Goal: Transaction & Acquisition: Purchase product/service

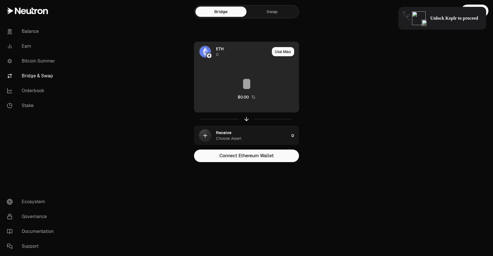
click at [217, 47] on span "ETH" at bounding box center [220, 49] width 8 height 6
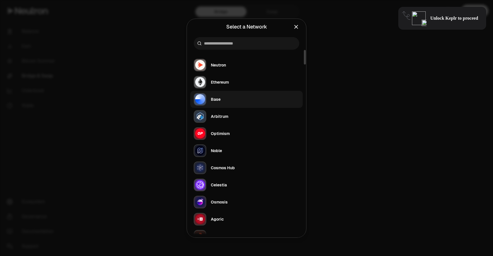
click at [216, 101] on div "Base" at bounding box center [216, 99] width 10 height 6
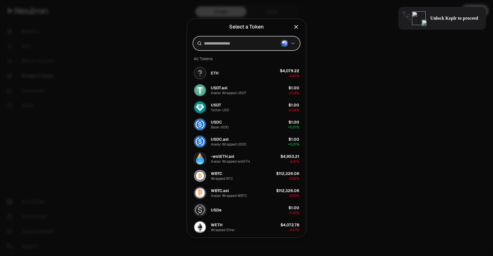
click at [228, 42] on input at bounding box center [241, 44] width 75 height 6
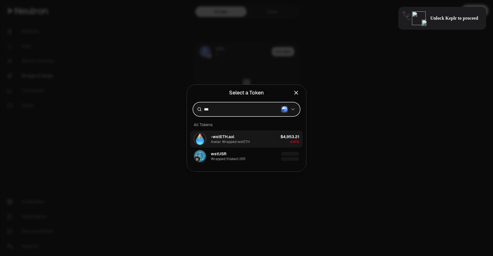
type input "***"
click at [230, 136] on span "-wstETH.axl" at bounding box center [222, 137] width 23 height 6
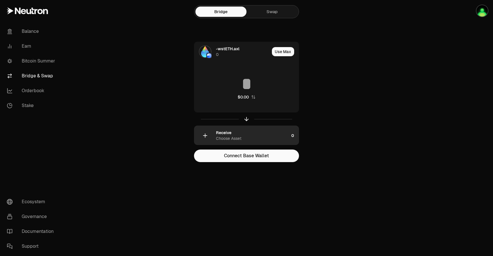
click at [229, 132] on div "Receive" at bounding box center [223, 133] width 15 height 6
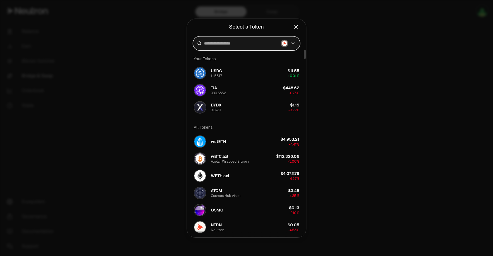
click at [240, 43] on input at bounding box center [241, 44] width 75 height 6
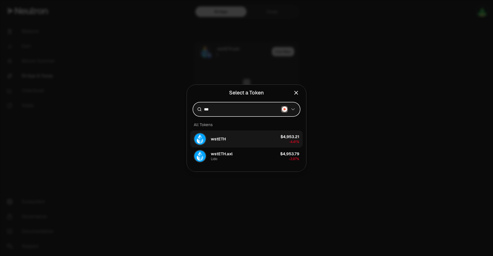
type input "***"
click at [233, 134] on button "wstETH $4,953.21 -4.41%" at bounding box center [246, 138] width 112 height 17
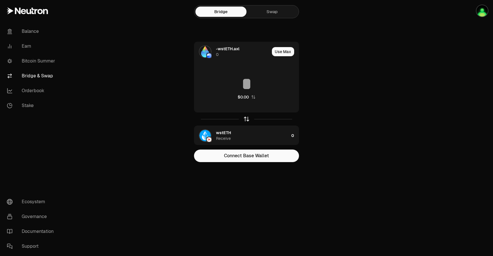
click at [247, 120] on icon "button" at bounding box center [246, 119] width 6 height 6
click at [248, 153] on button "Connect Base Wallet" at bounding box center [246, 155] width 105 height 13
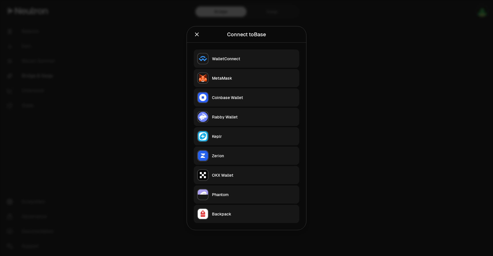
click at [233, 117] on div "Rabby Wallet" at bounding box center [254, 117] width 84 height 6
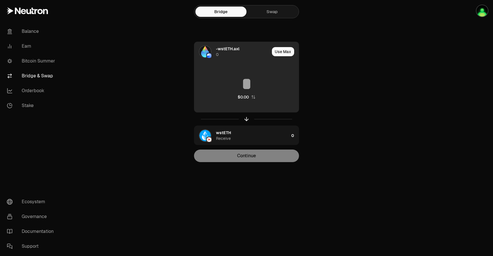
click at [230, 46] on div "-wstETH.axl 0" at bounding box center [231, 51] width 75 height 19
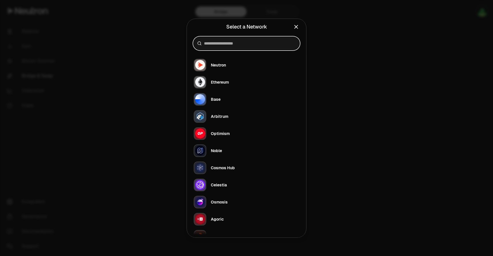
click at [230, 46] on input at bounding box center [250, 44] width 92 height 6
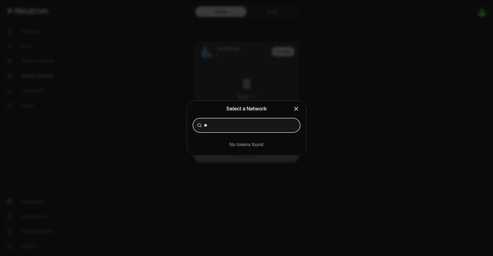
type input "*"
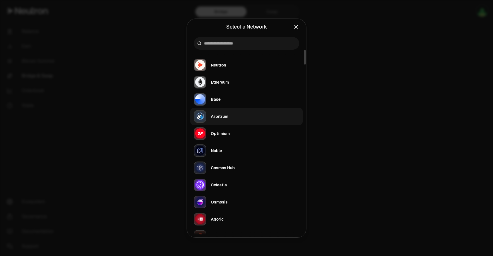
click at [226, 115] on div "Arbitrum" at bounding box center [219, 117] width 17 height 6
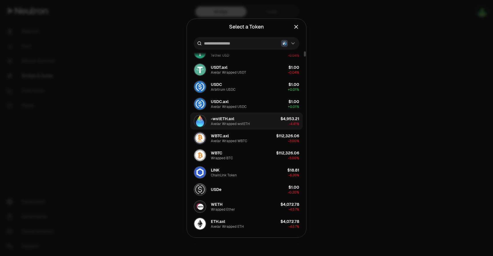
scroll to position [55, 0]
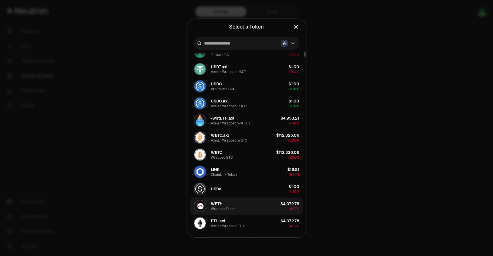
click at [225, 205] on div "WETH Wrapped Ether" at bounding box center [223, 206] width 24 height 10
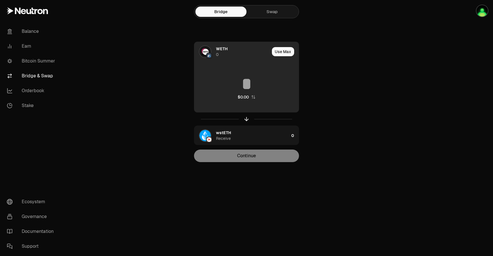
click at [218, 48] on span "WETH" at bounding box center [222, 49] width 12 height 6
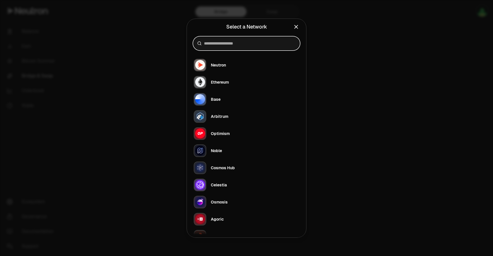
click at [220, 45] on input at bounding box center [250, 44] width 92 height 6
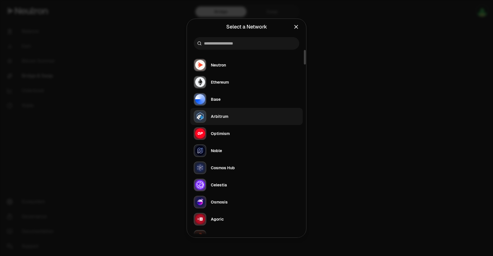
click at [221, 111] on div "Arbitrum" at bounding box center [211, 116] width 35 height 13
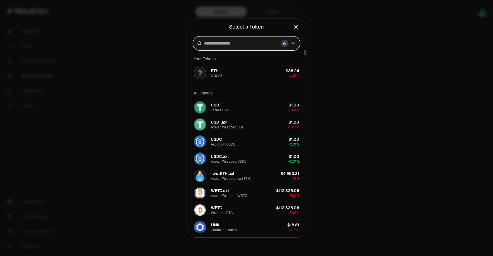
click at [226, 44] on input at bounding box center [241, 44] width 75 height 6
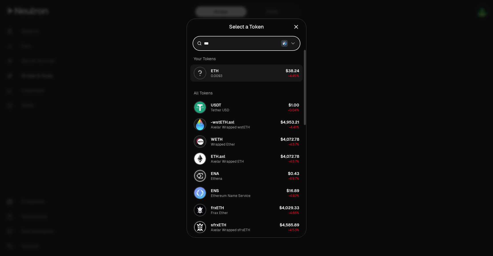
type input "***"
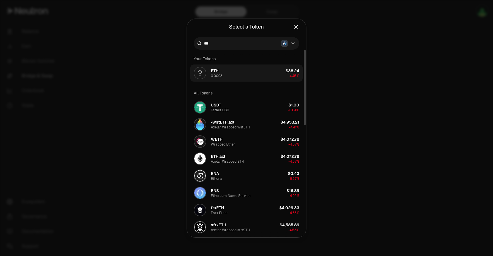
click at [226, 74] on button "ETH 0.0093 $38.24 -4.45%" at bounding box center [246, 72] width 112 height 17
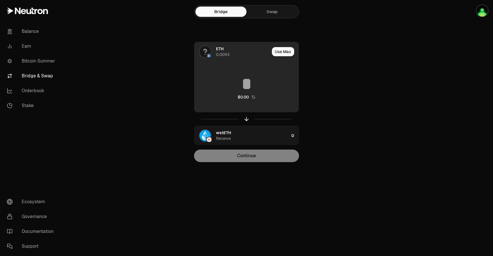
click at [243, 84] on input at bounding box center [246, 83] width 104 height 17
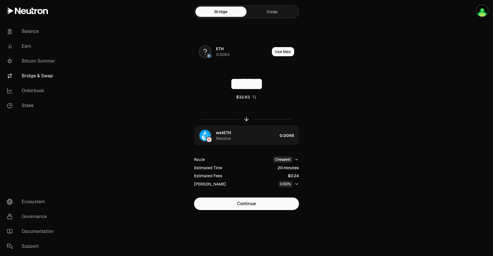
type input "*****"
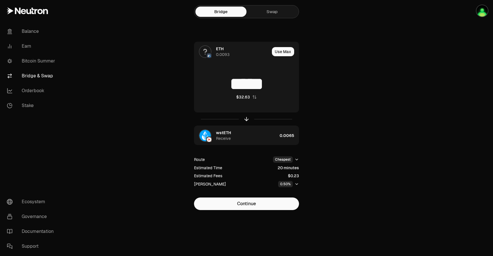
click at [295, 185] on icon "button" at bounding box center [296, 184] width 5 height 5
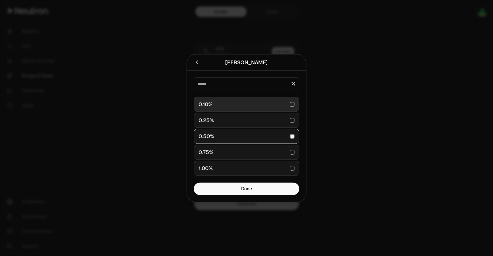
click at [254, 104] on div "0.10%" at bounding box center [247, 104] width 96 height 13
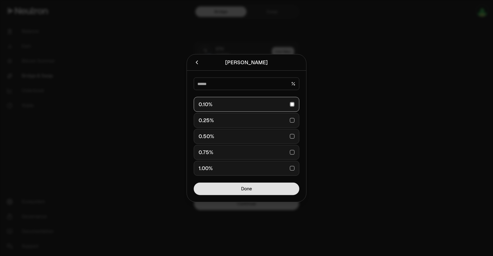
click at [265, 189] on button "Done" at bounding box center [247, 188] width 106 height 13
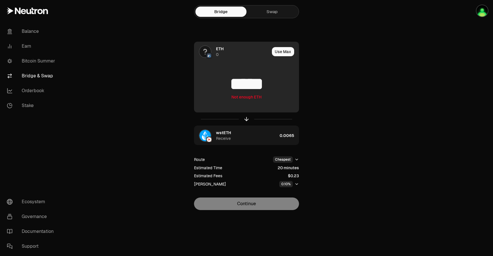
click at [217, 46] on span "ETH" at bounding box center [220, 49] width 8 height 6
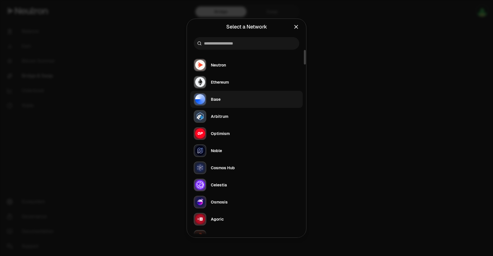
click at [218, 96] on div "Base" at bounding box center [207, 99] width 27 height 13
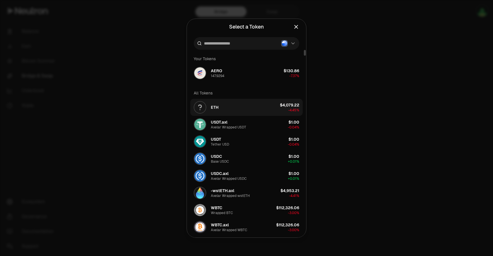
click at [231, 109] on button "ETH $4,079.22 -4.45%" at bounding box center [246, 107] width 112 height 17
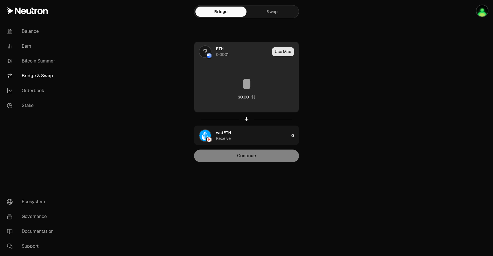
click at [276, 54] on button "Use Max" at bounding box center [283, 51] width 22 height 9
type input "**********"
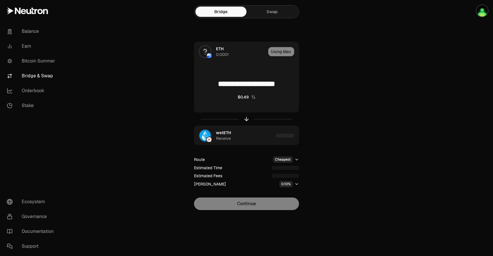
click at [286, 159] on html "**********" at bounding box center [246, 128] width 493 height 256
click at [307, 157] on html "**********" at bounding box center [246, 128] width 493 height 256
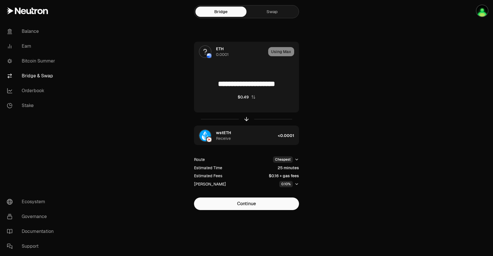
click at [295, 185] on icon "button" at bounding box center [296, 184] width 5 height 5
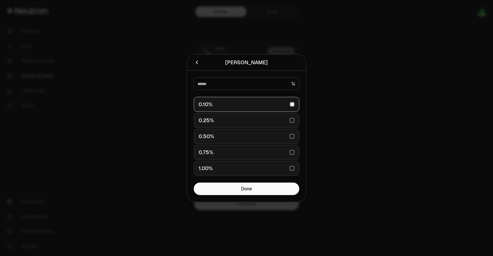
click at [329, 152] on div at bounding box center [246, 128] width 493 height 256
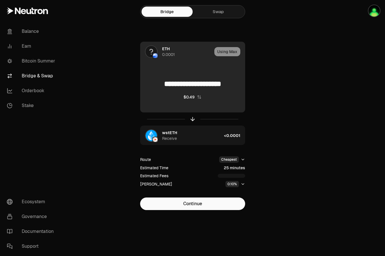
click at [218, 55] on div "Using Max" at bounding box center [229, 51] width 31 height 19
click at [223, 53] on div "Using Max" at bounding box center [229, 51] width 31 height 19
click at [159, 46] on div "ETH 0.0001" at bounding box center [176, 51] width 72 height 19
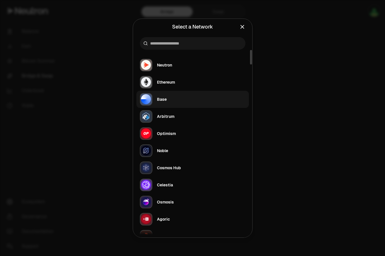
click at [167, 97] on button "Base" at bounding box center [192, 99] width 112 height 17
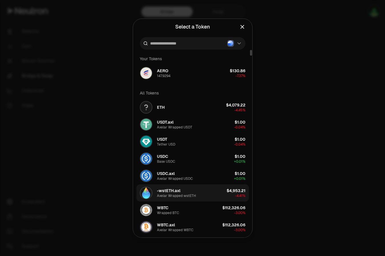
click at [174, 187] on div "-wstETH.axl Axelar Wrapped wstETH" at bounding box center [168, 193] width 56 height 13
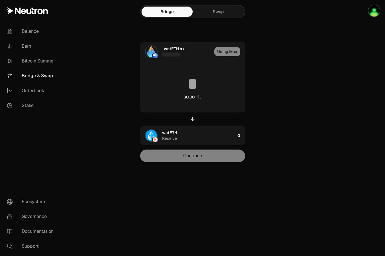
type input "*"
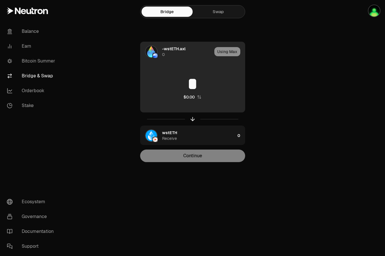
click at [227, 53] on div "Using Max" at bounding box center [229, 51] width 31 height 19
